Goal: Information Seeking & Learning: Learn about a topic

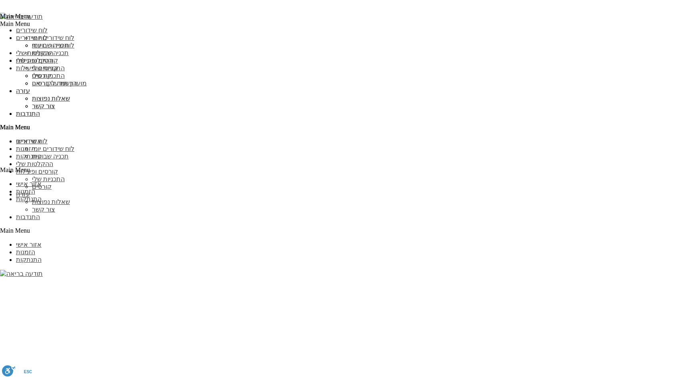
scroll to position [696, 0]
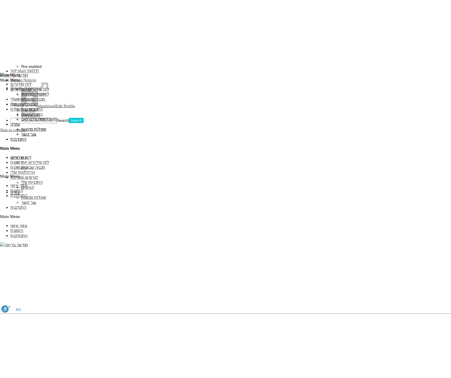
scroll to position [648, 0]
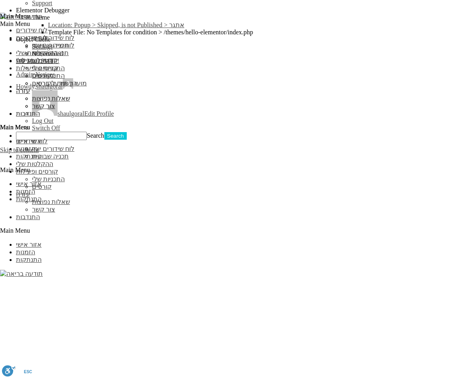
scroll to position [646, 0]
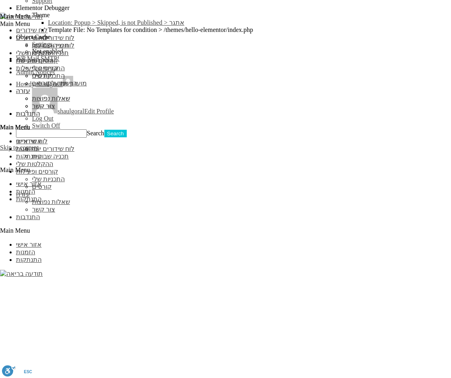
scroll to position [646, 0]
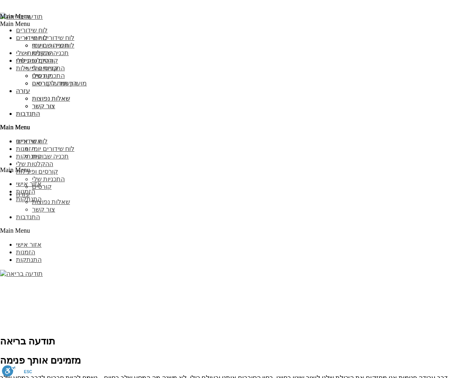
scroll to position [700, 0]
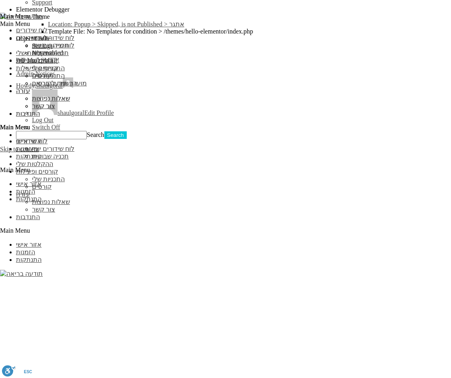
scroll to position [647, 0]
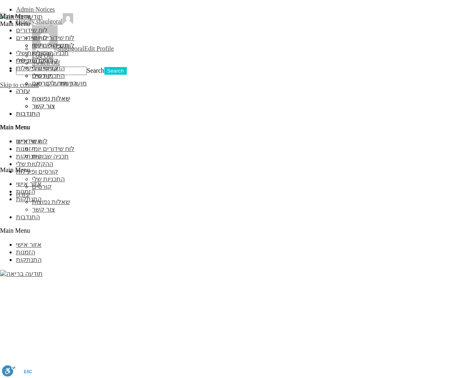
scroll to position [693, 0]
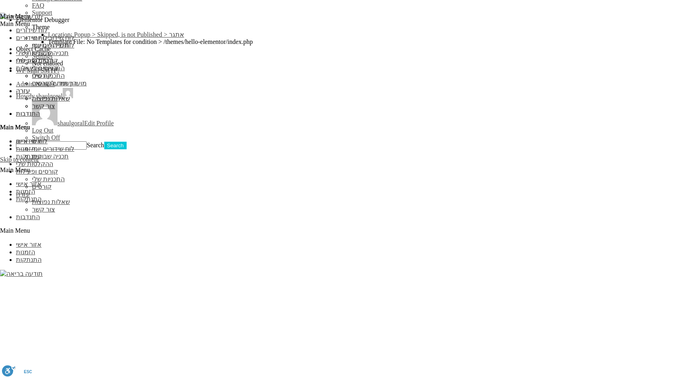
scroll to position [637, 0]
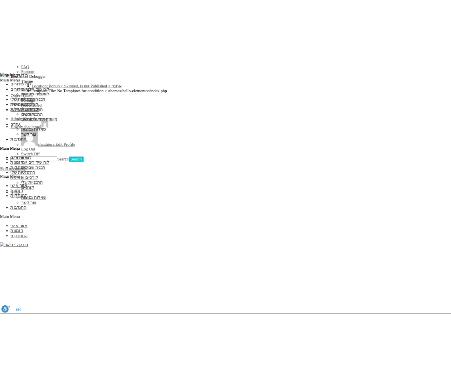
scroll to position [590, 0]
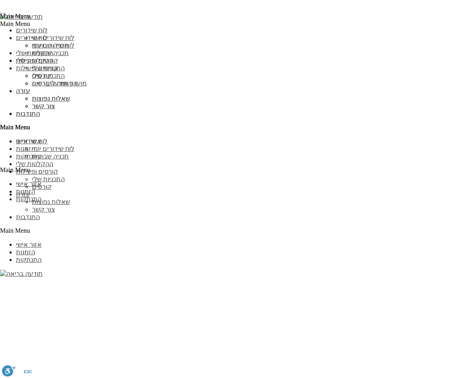
scroll to position [694, 0]
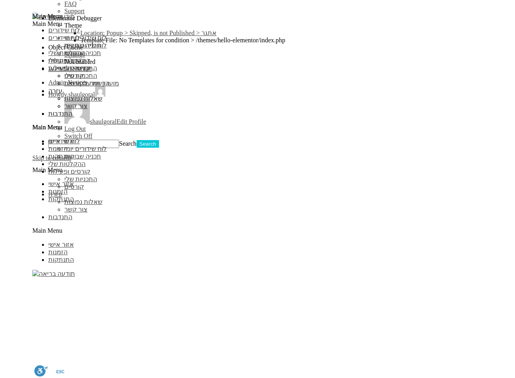
scroll to position [646, 0]
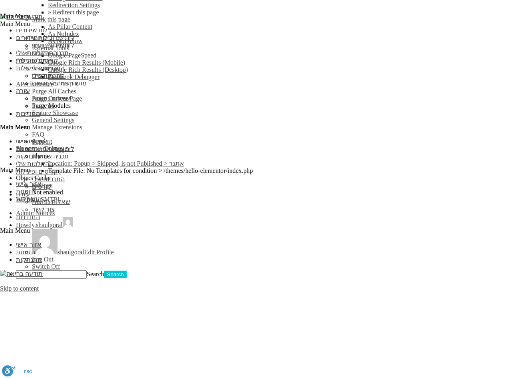
scroll to position [631, 0]
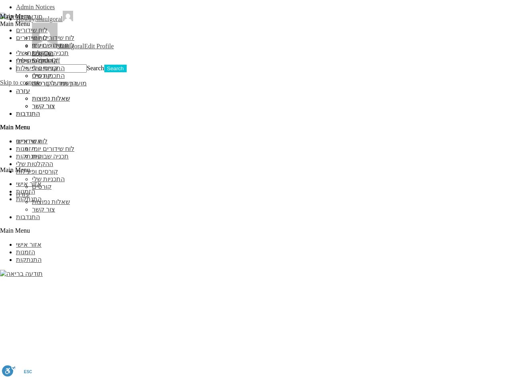
scroll to position [708, 0]
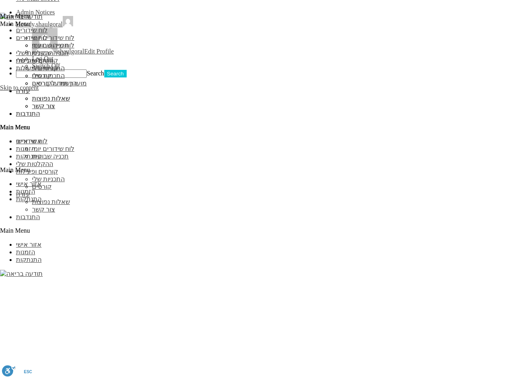
scroll to position [708, 0]
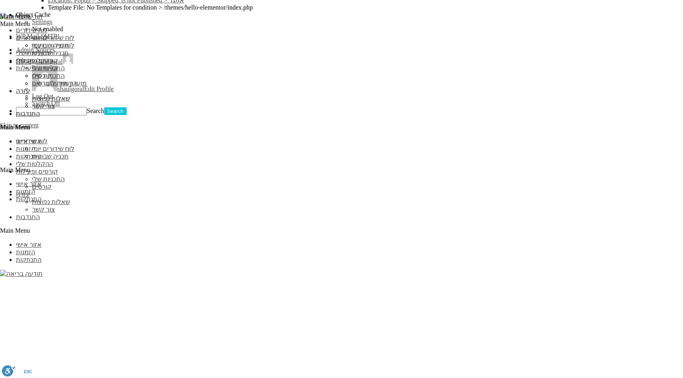
scroll to position [667, 0]
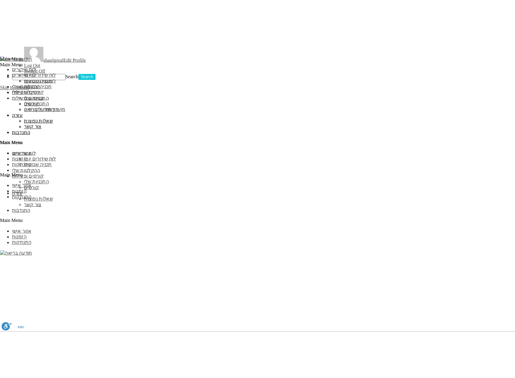
scroll to position [707, 0]
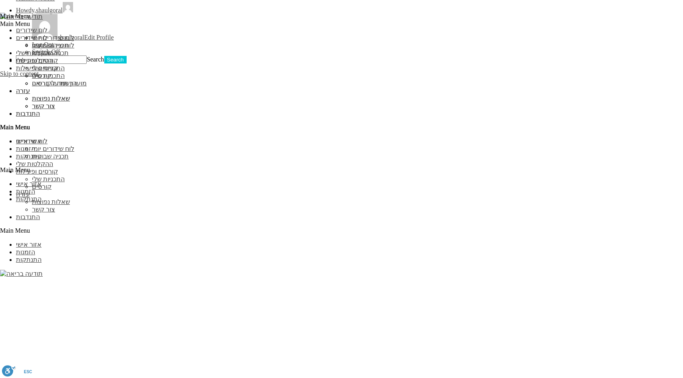
scroll to position [678, 0]
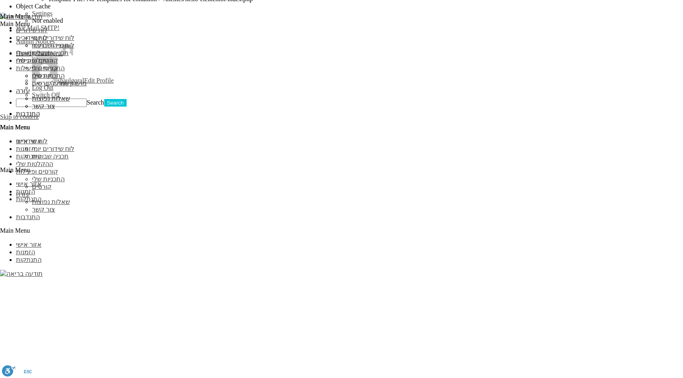
drag, startPoint x: 399, startPoint y: 145, endPoint x: 293, endPoint y: 145, distance: 106.2
drag, startPoint x: 288, startPoint y: 145, endPoint x: 406, endPoint y: 147, distance: 117.9
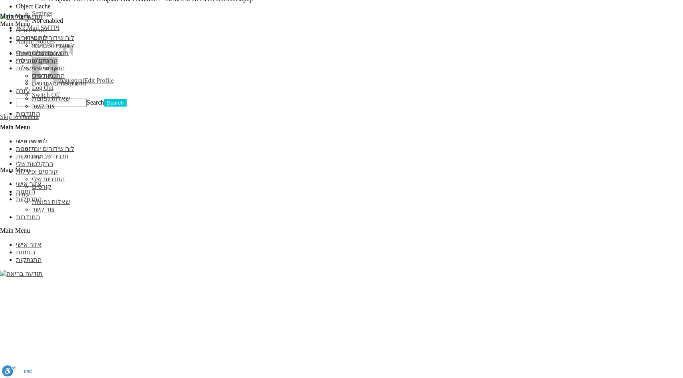
drag, startPoint x: 406, startPoint y: 147, endPoint x: 284, endPoint y: 147, distance: 122.2
drag, startPoint x: 284, startPoint y: 145, endPoint x: 455, endPoint y: 147, distance: 171.0
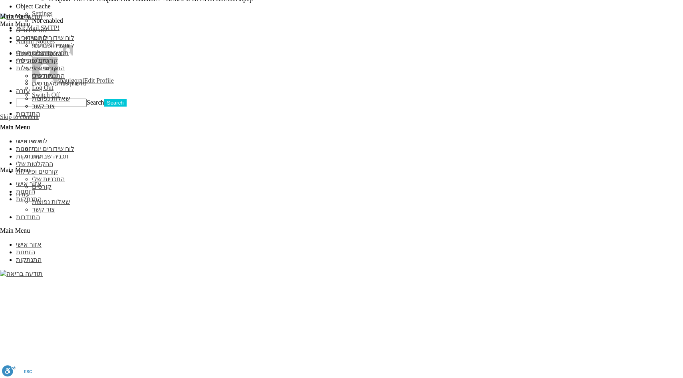
drag, startPoint x: 455, startPoint y: 147, endPoint x: 231, endPoint y: 145, distance: 223.3
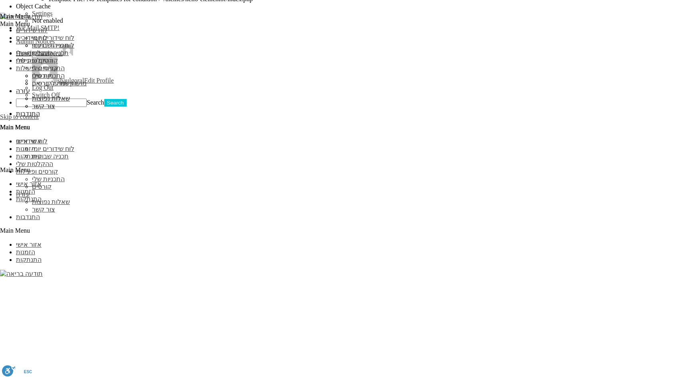
drag, startPoint x: 231, startPoint y: 145, endPoint x: 426, endPoint y: 159, distance: 195.4
drag, startPoint x: 421, startPoint y: 146, endPoint x: 259, endPoint y: 143, distance: 161.8
